Goal: Contribute content: Add original content to the website for others to see

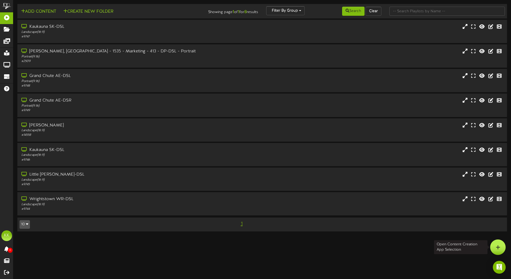
click at [495, 241] on div at bounding box center [498, 248] width 16 height 16
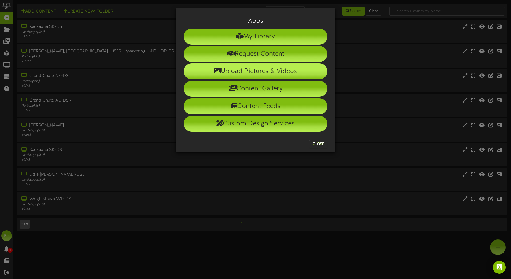
click at [273, 77] on li "Upload Pictures & Videos" at bounding box center [256, 71] width 144 height 16
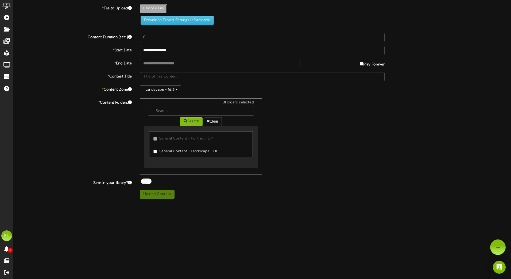
type input "**********"
type input "Career-Opportunities-Memeber-Advisor-Lobby-Landscape"
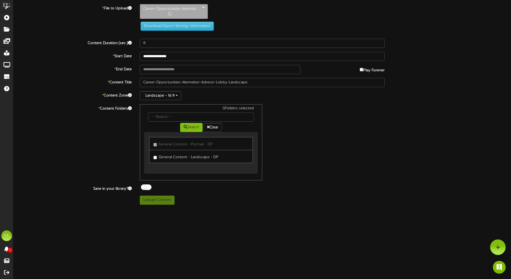
click at [153, 157] on link "General Content - Landscape - DP" at bounding box center [201, 156] width 104 height 13
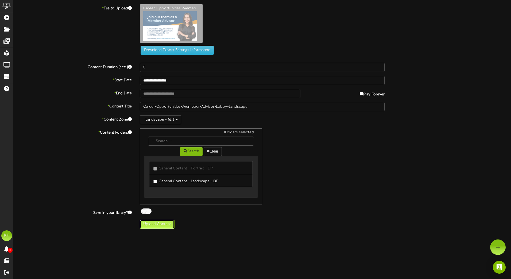
click at [160, 224] on button "Upload Content" at bounding box center [157, 224] width 35 height 9
type input "**********"
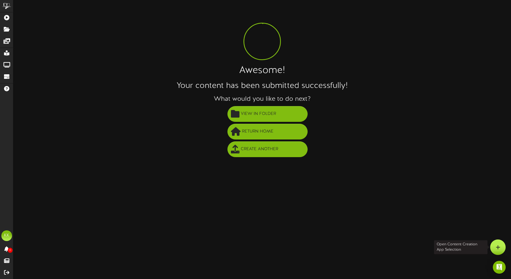
click at [496, 242] on div at bounding box center [498, 248] width 16 height 16
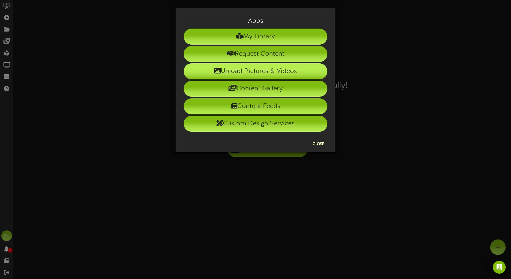
click at [262, 72] on li "Upload Pictures & Videos" at bounding box center [256, 71] width 144 height 16
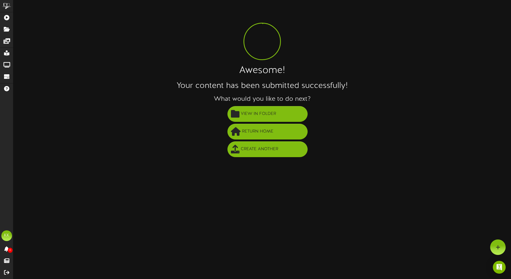
click at [399, 150] on li "Create Another" at bounding box center [267, 150] width 487 height 18
click at [506, 161] on html "ChannelValet Playlists Folders Messages My Library Groups Devices Help KK Katie…" at bounding box center [255, 80] width 511 height 161
click at [505, 245] on div at bounding box center [498, 248] width 16 height 16
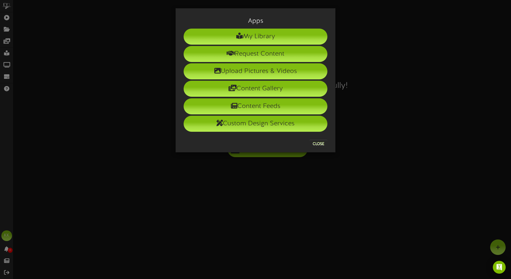
click at [504, 245] on div "Apps My Library Request Content Upload Pictures & Videos Content Gallery Conten…" at bounding box center [255, 139] width 511 height 279
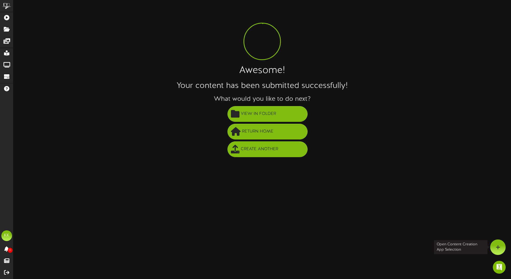
click at [504, 245] on div at bounding box center [498, 248] width 16 height 16
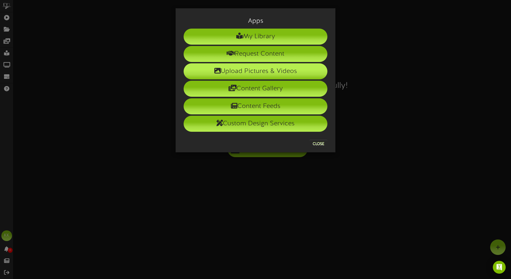
click at [235, 71] on li "Upload Pictures & Videos" at bounding box center [256, 71] width 144 height 16
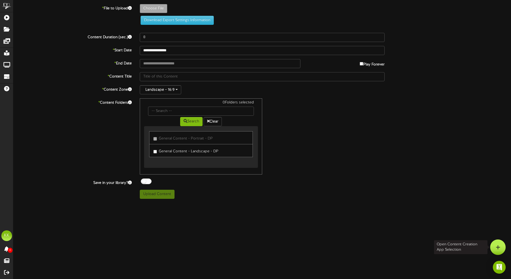
click at [497, 245] on icon at bounding box center [498, 247] width 5 height 5
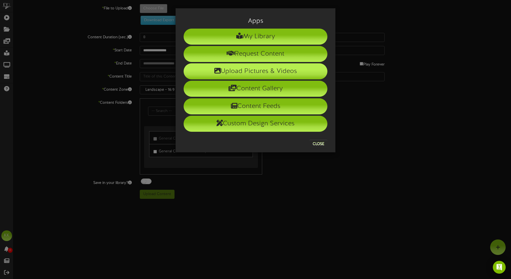
click at [247, 72] on li "Upload Pictures & Videos" at bounding box center [256, 71] width 144 height 16
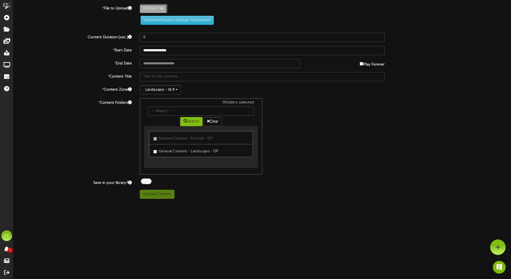
type input "**********"
type input "Career-Opportunities-Memeber-Advisor-Lobby-Portrait"
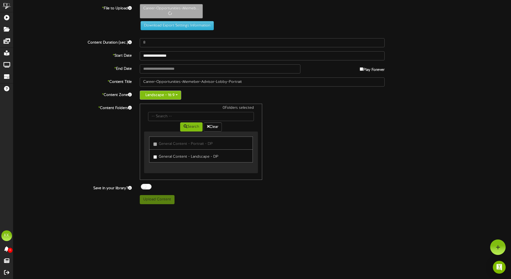
click at [169, 98] on button "Landscape - 16:9" at bounding box center [160, 95] width 41 height 9
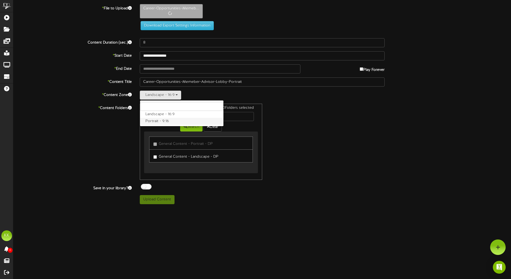
click at [165, 119] on label "Portrait - 9:16" at bounding box center [181, 121] width 83 height 7
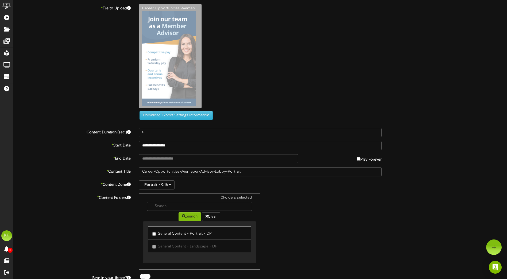
click at [153, 236] on label "General Content - Portrait - DP" at bounding box center [181, 232] width 59 height 7
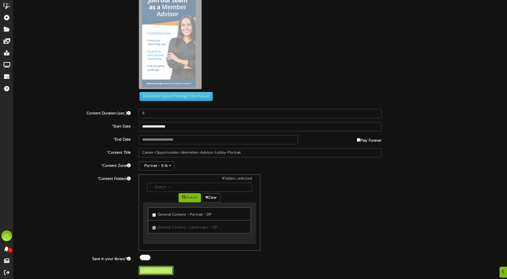
click at [151, 271] on button "Upload Content" at bounding box center [156, 270] width 35 height 9
type input "**********"
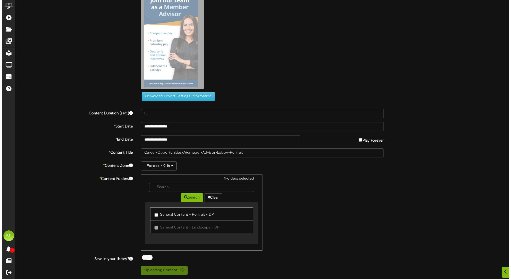
scroll to position [0, 0]
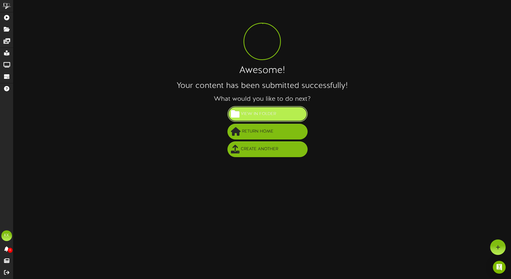
click at [270, 115] on span "View in Folder" at bounding box center [259, 114] width 38 height 9
